Goal: Transaction & Acquisition: Purchase product/service

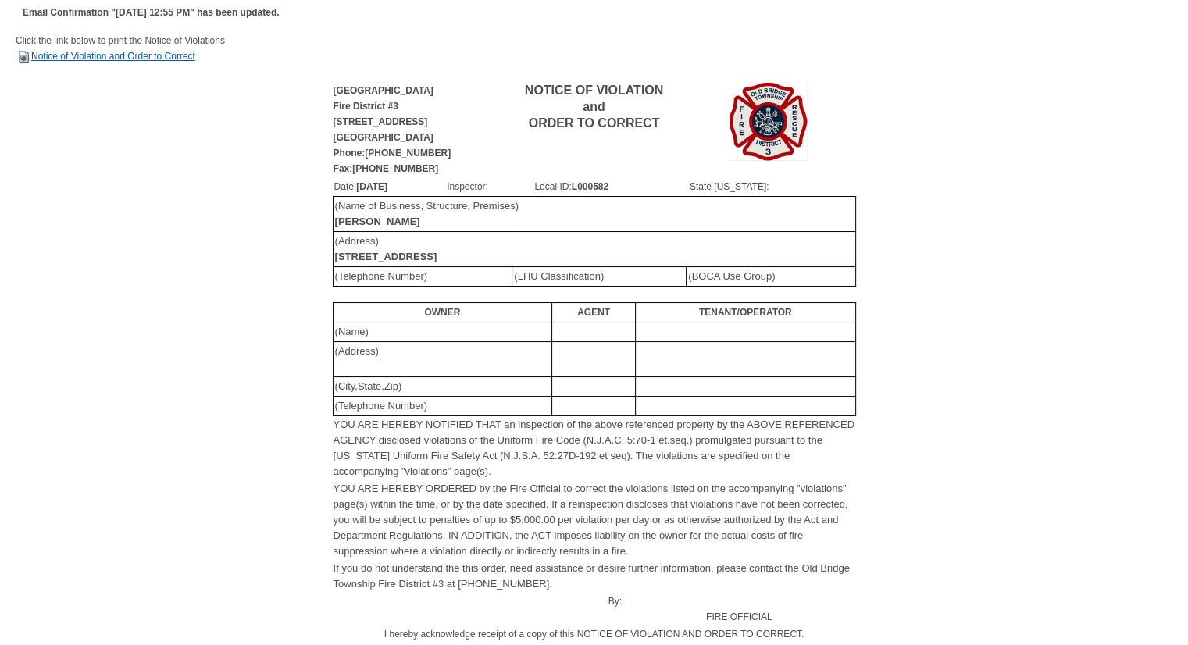
click at [160, 54] on link "Notice of Violation and Order to Correct" at bounding box center [106, 56] width 180 height 11
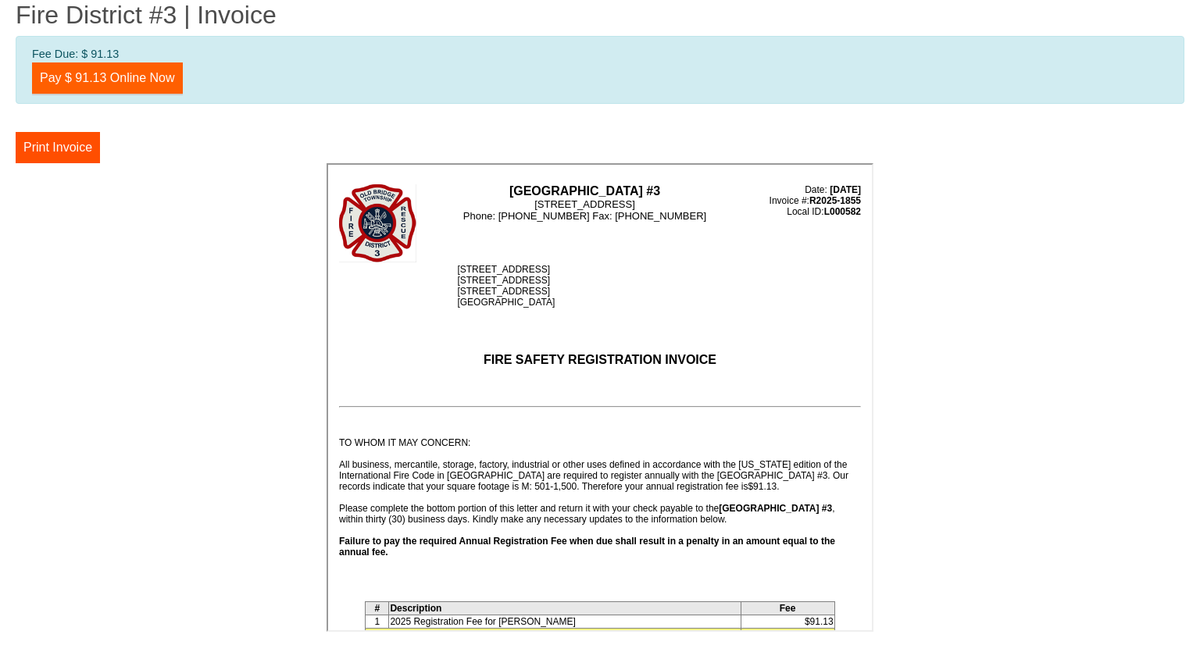
click at [141, 79] on link "Pay $ 91.13 Online Now" at bounding box center [107, 78] width 151 height 31
